Goal: Information Seeking & Learning: Learn about a topic

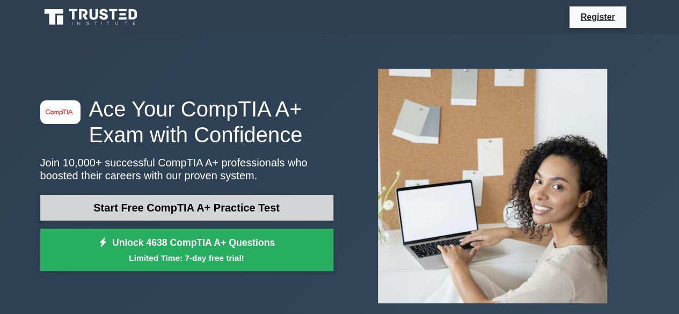
click at [178, 203] on link "Start Free CompTIA A+ Practice Test" at bounding box center [186, 208] width 293 height 26
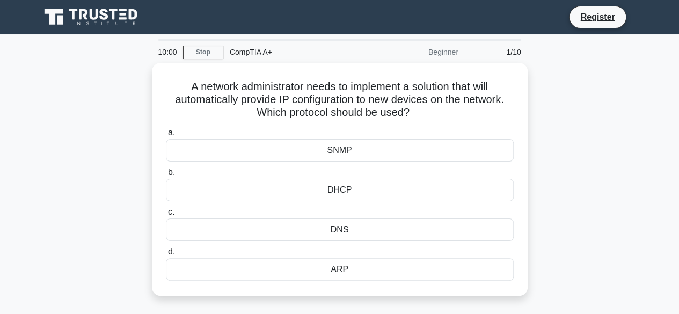
click at [178, 203] on div "10:00 Stop CompTIA A+ Beginner 1/10 A network administrator needs to implement …" at bounding box center [340, 307] width 612 height 537
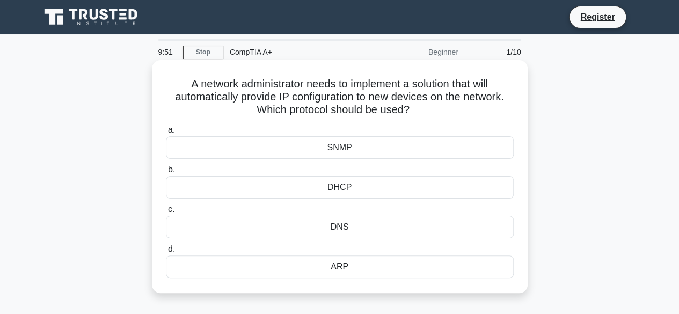
click at [334, 224] on div "DNS" at bounding box center [340, 227] width 348 height 23
click at [166, 213] on input "c. DNS" at bounding box center [166, 209] width 0 height 7
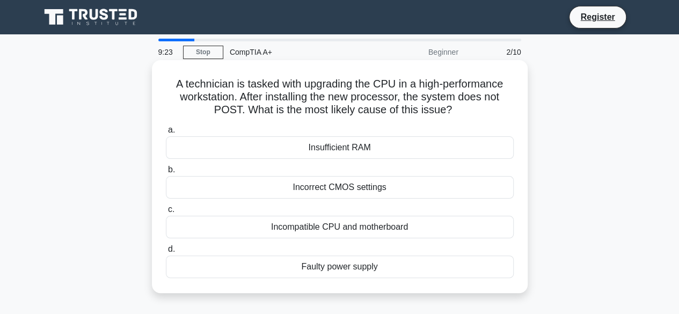
click at [323, 226] on div "Incompatible CPU and motherboard" at bounding box center [340, 227] width 348 height 23
click at [166, 213] on input "c. Incompatible CPU and motherboard" at bounding box center [166, 209] width 0 height 7
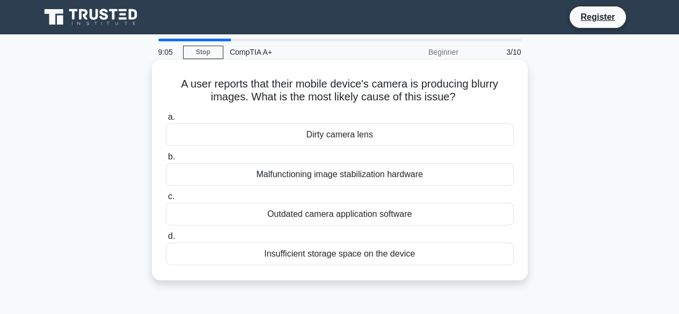
click at [339, 134] on div "Dirty camera lens" at bounding box center [340, 134] width 348 height 23
click at [166, 121] on input "a. Dirty camera lens" at bounding box center [166, 117] width 0 height 7
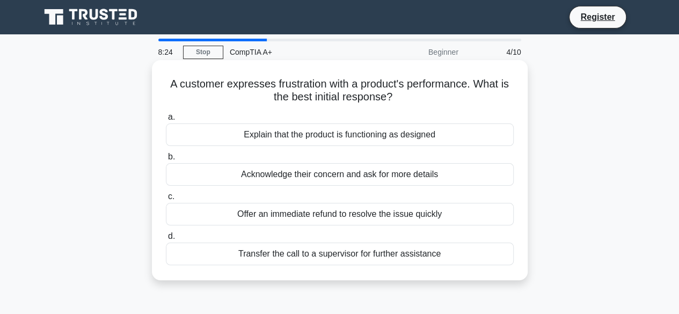
click at [312, 136] on div "Explain that the product is functioning as designed" at bounding box center [340, 134] width 348 height 23
click at [166, 121] on input "a. Explain that the product is functioning as designed" at bounding box center [166, 117] width 0 height 7
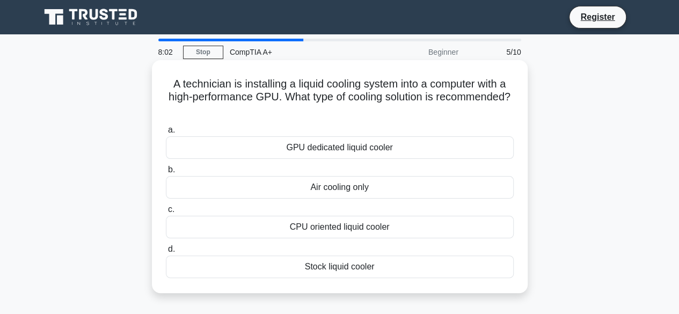
click at [353, 150] on div "GPU dedicated liquid cooler" at bounding box center [340, 147] width 348 height 23
click at [166, 134] on input "a. GPU dedicated liquid cooler" at bounding box center [166, 130] width 0 height 7
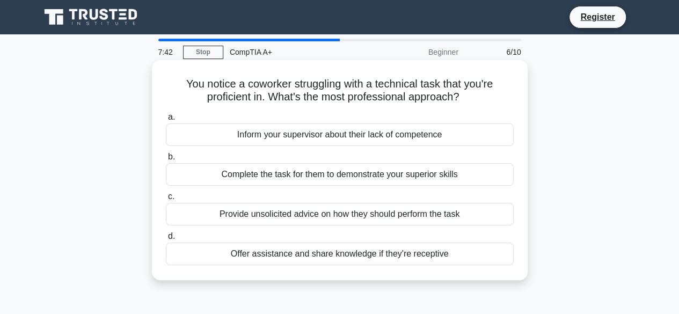
click at [344, 255] on div "Offer assistance and share knowledge if they're receptive" at bounding box center [340, 254] width 348 height 23
click at [166, 240] on input "d. Offer assistance and share knowledge if they're receptive" at bounding box center [166, 236] width 0 height 7
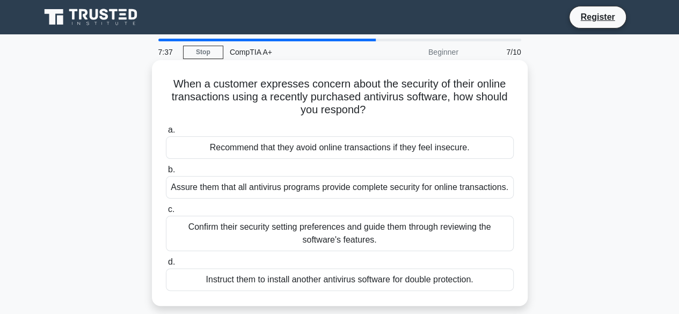
click at [509, 93] on h5 "When a customer expresses concern about the security of their online transactio…" at bounding box center [340, 97] width 350 height 40
click at [255, 234] on div "Confirm their security setting preferences and guide them through reviewing the…" at bounding box center [340, 233] width 348 height 35
click at [166, 213] on input "c. Confirm their security setting preferences and guide them through reviewing …" at bounding box center [166, 209] width 0 height 7
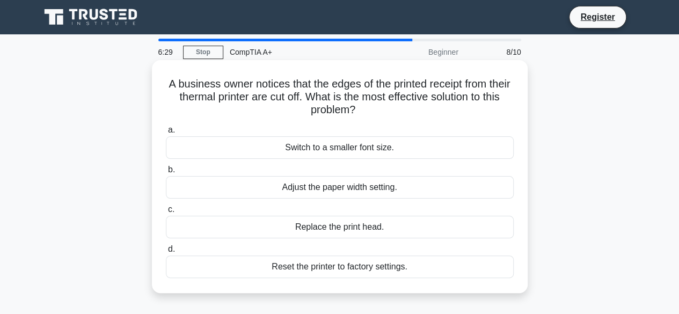
click at [334, 228] on div "Replace the print head." at bounding box center [340, 227] width 348 height 23
click at [166, 213] on input "c. Replace the print head." at bounding box center [166, 209] width 0 height 7
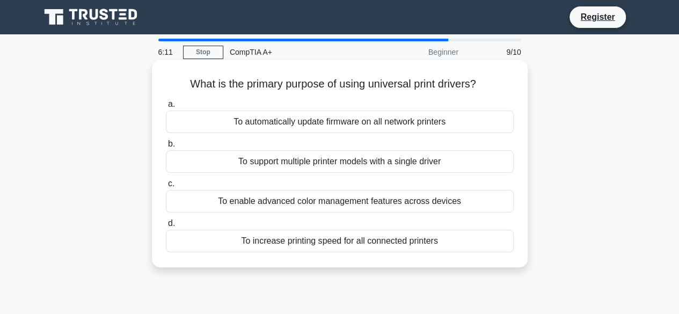
click at [333, 163] on div "To support multiple printer models with a single driver" at bounding box center [340, 161] width 348 height 23
click at [166, 148] on input "b. To support multiple printer models with a single driver" at bounding box center [166, 144] width 0 height 7
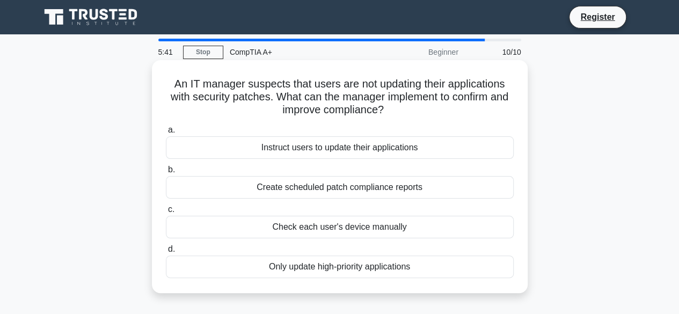
click at [365, 188] on div "Create scheduled patch compliance reports" at bounding box center [340, 187] width 348 height 23
click at [166, 173] on input "b. Create scheduled patch compliance reports" at bounding box center [166, 169] width 0 height 7
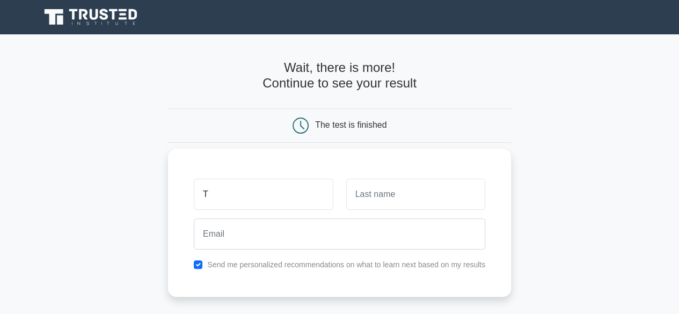
type input "Thabiso"
click at [408, 191] on input "text" at bounding box center [415, 194] width 139 height 31
type input "Zungu"
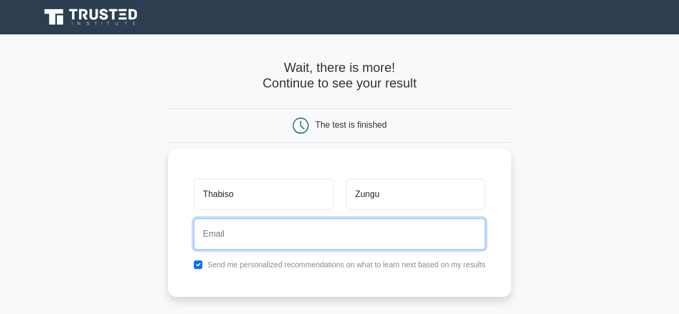
click at [241, 232] on input "email" at bounding box center [339, 233] width 291 height 31
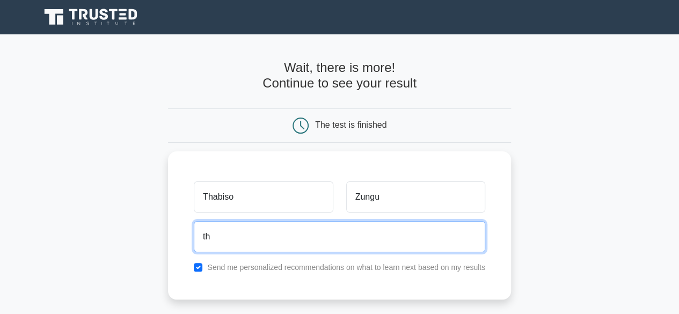
type input "thabiso.zungu@gmail.com"
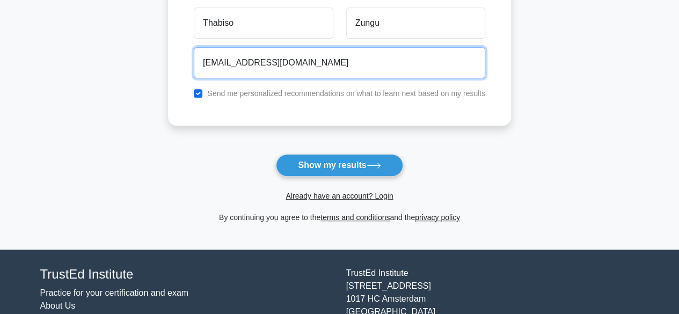
scroll to position [172, 0]
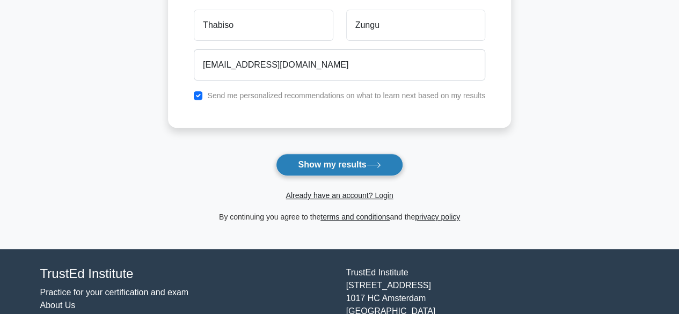
click at [323, 166] on button "Show my results" at bounding box center [339, 164] width 127 height 23
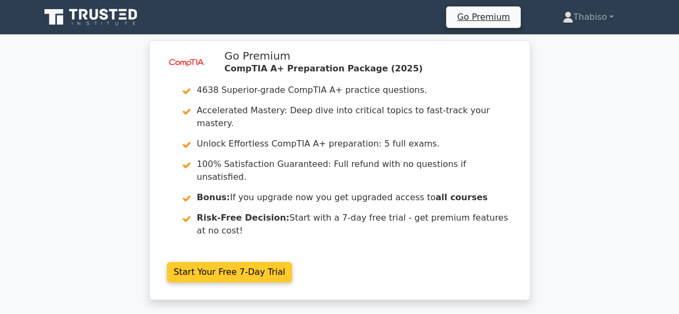
click at [239, 262] on link "Start Your Free 7-Day Trial" at bounding box center [230, 272] width 126 height 20
